Goal: Find specific page/section

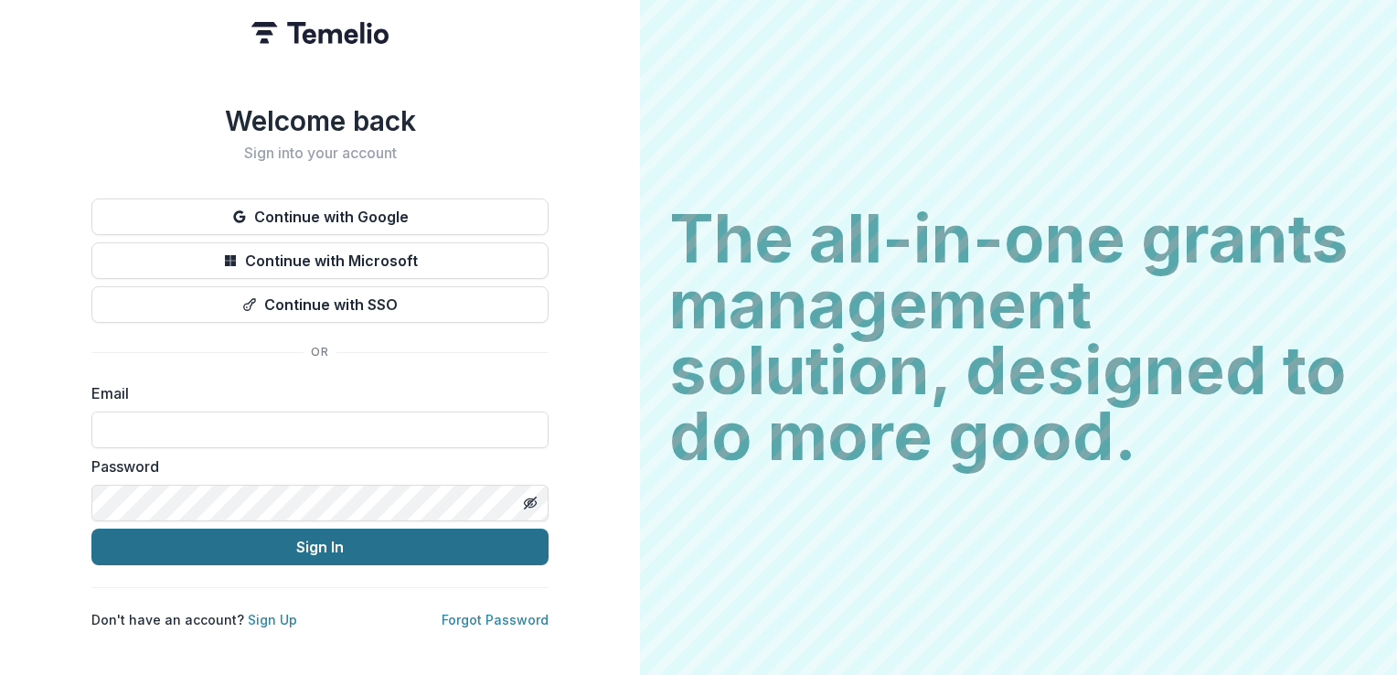
type input "**********"
click at [265, 539] on button "Sign In" at bounding box center [319, 546] width 457 height 37
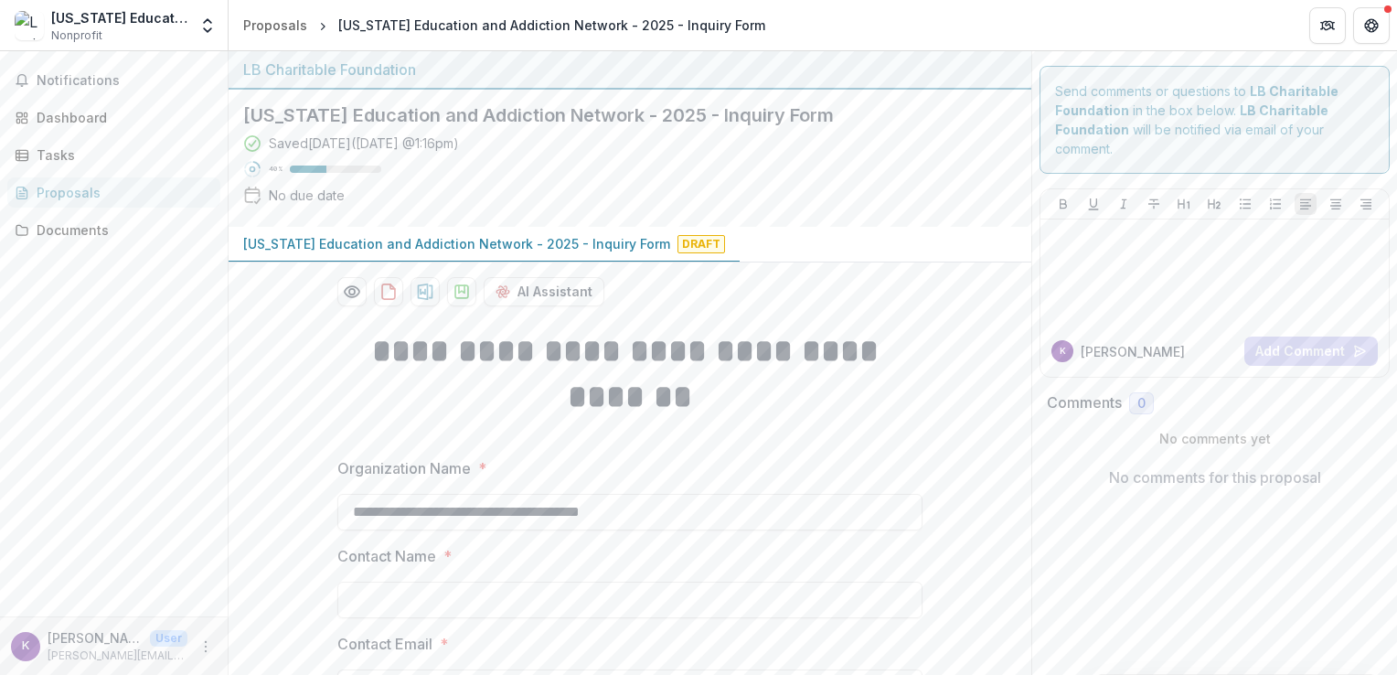
click at [586, 243] on p "[US_STATE] Education and Addiction Network - 2025 - Inquiry Form" at bounding box center [456, 243] width 427 height 19
click at [472, 239] on p "[US_STATE] Education and Addiction Network - 2025 - Inquiry Form" at bounding box center [456, 243] width 427 height 19
